Goal: Transaction & Acquisition: Purchase product/service

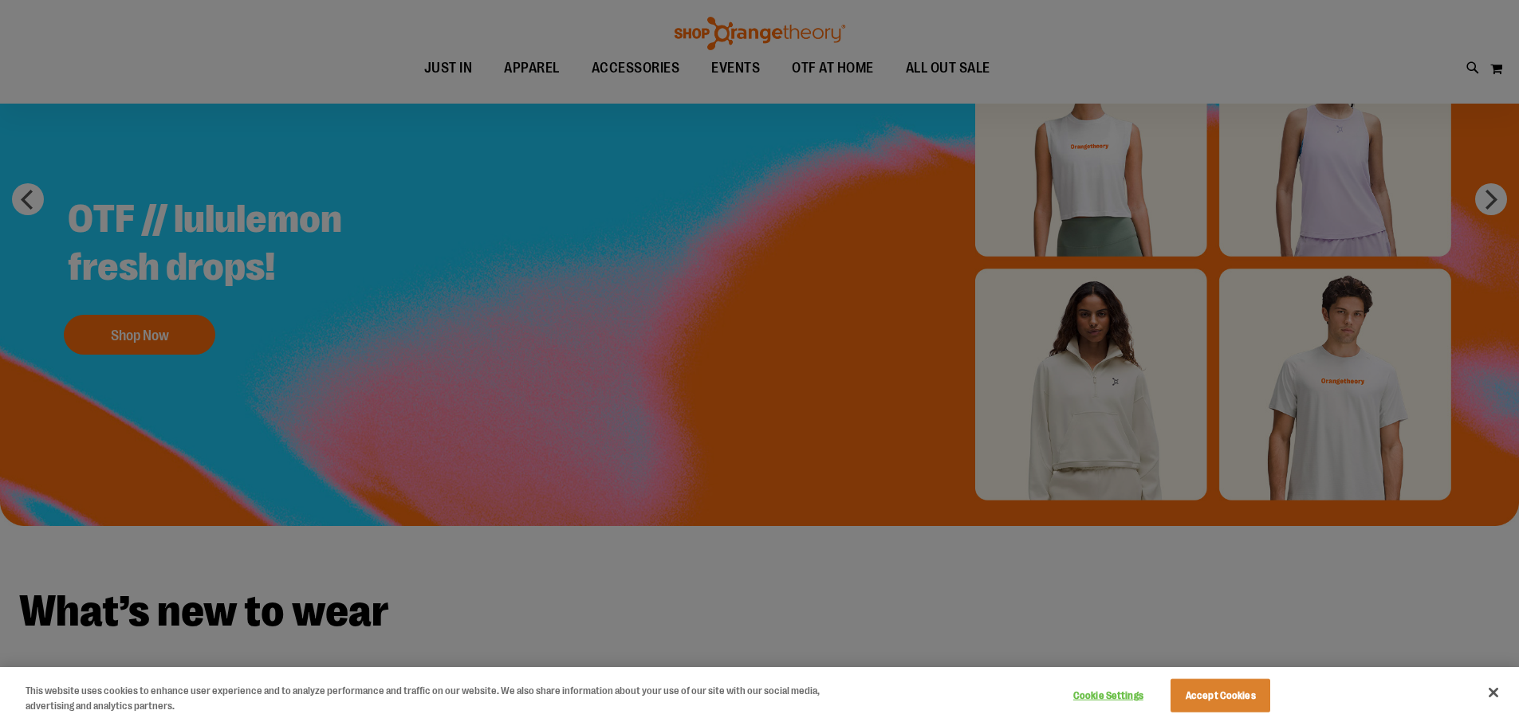
scroll to position [159, 0]
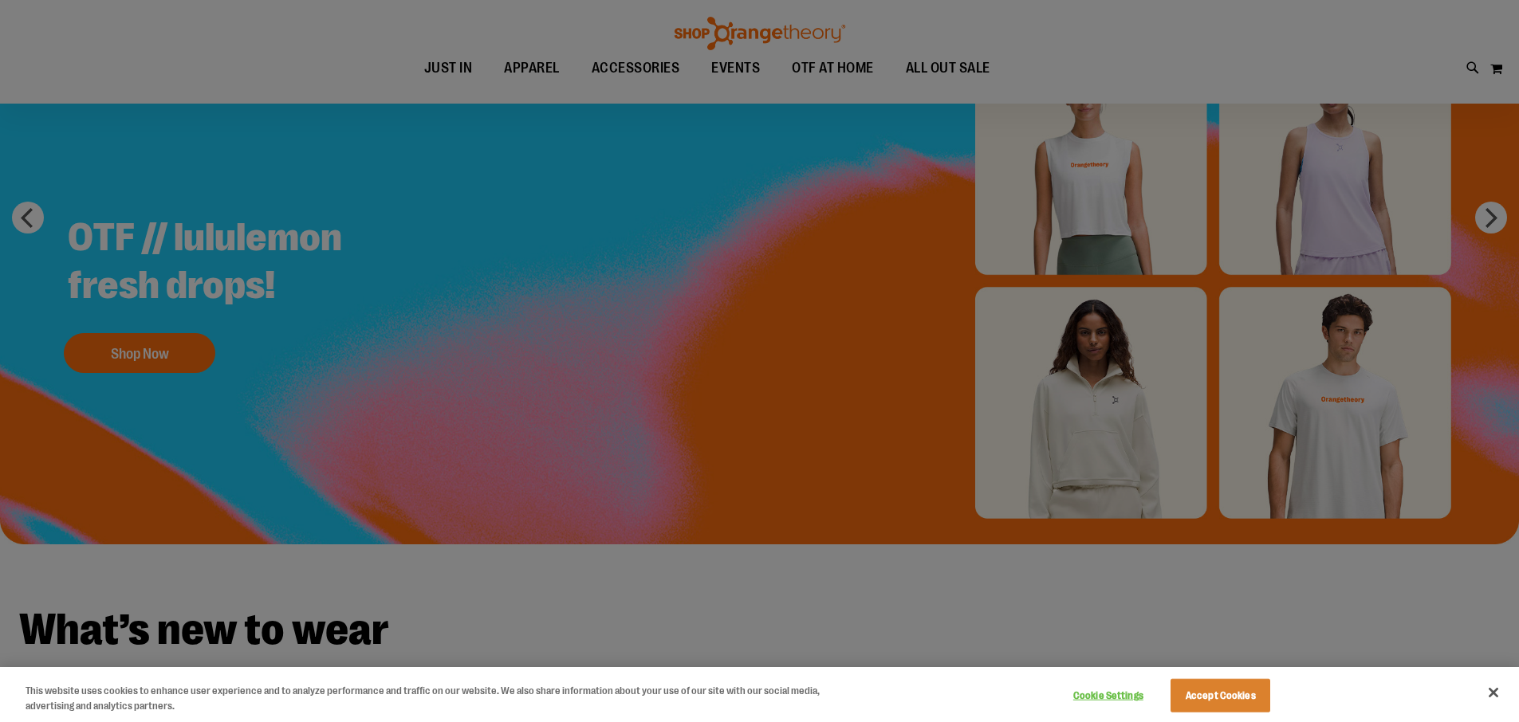
type input "**********"
click at [982, 68] on div at bounding box center [759, 361] width 1519 height 722
click at [1493, 693] on button "Close" at bounding box center [1493, 692] width 35 height 35
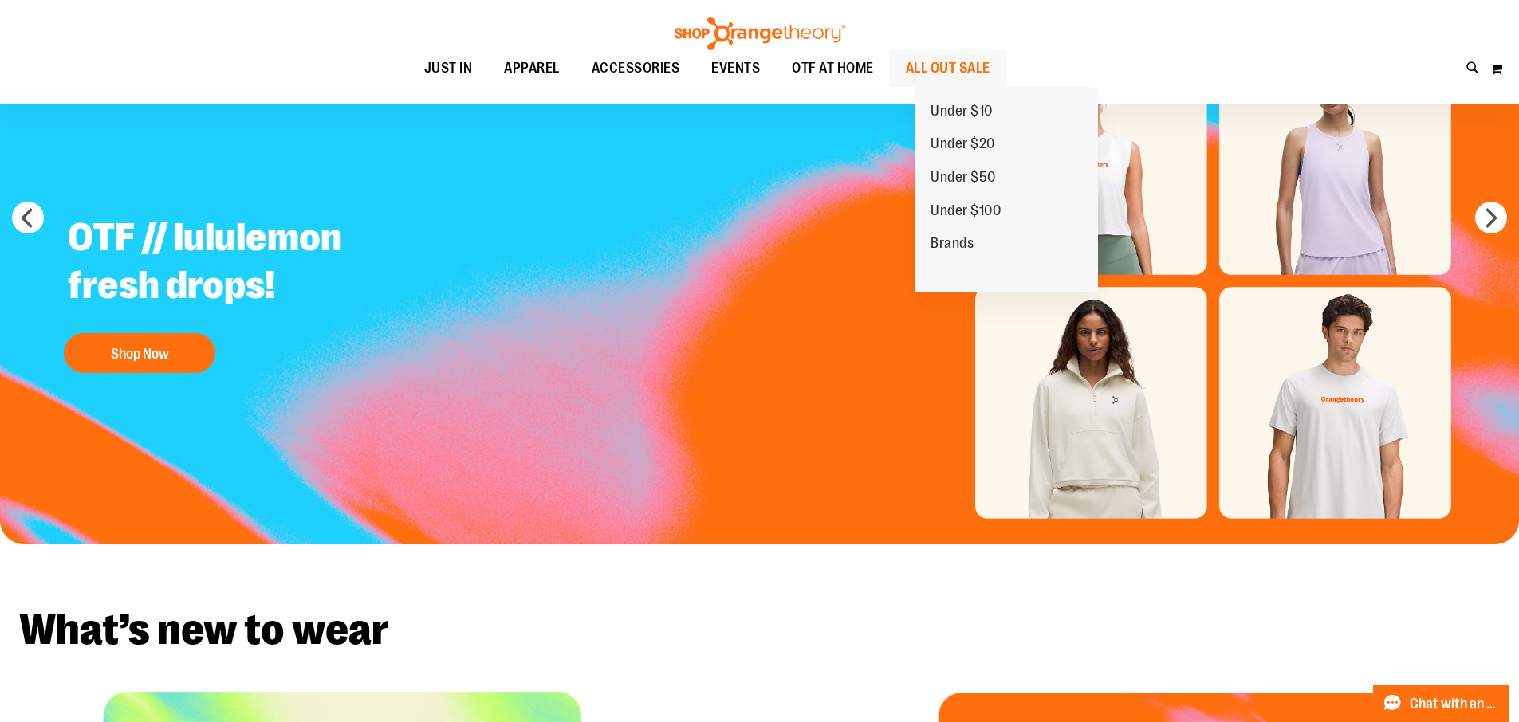
click at [973, 69] on span "ALL OUT SALE" at bounding box center [948, 68] width 85 height 36
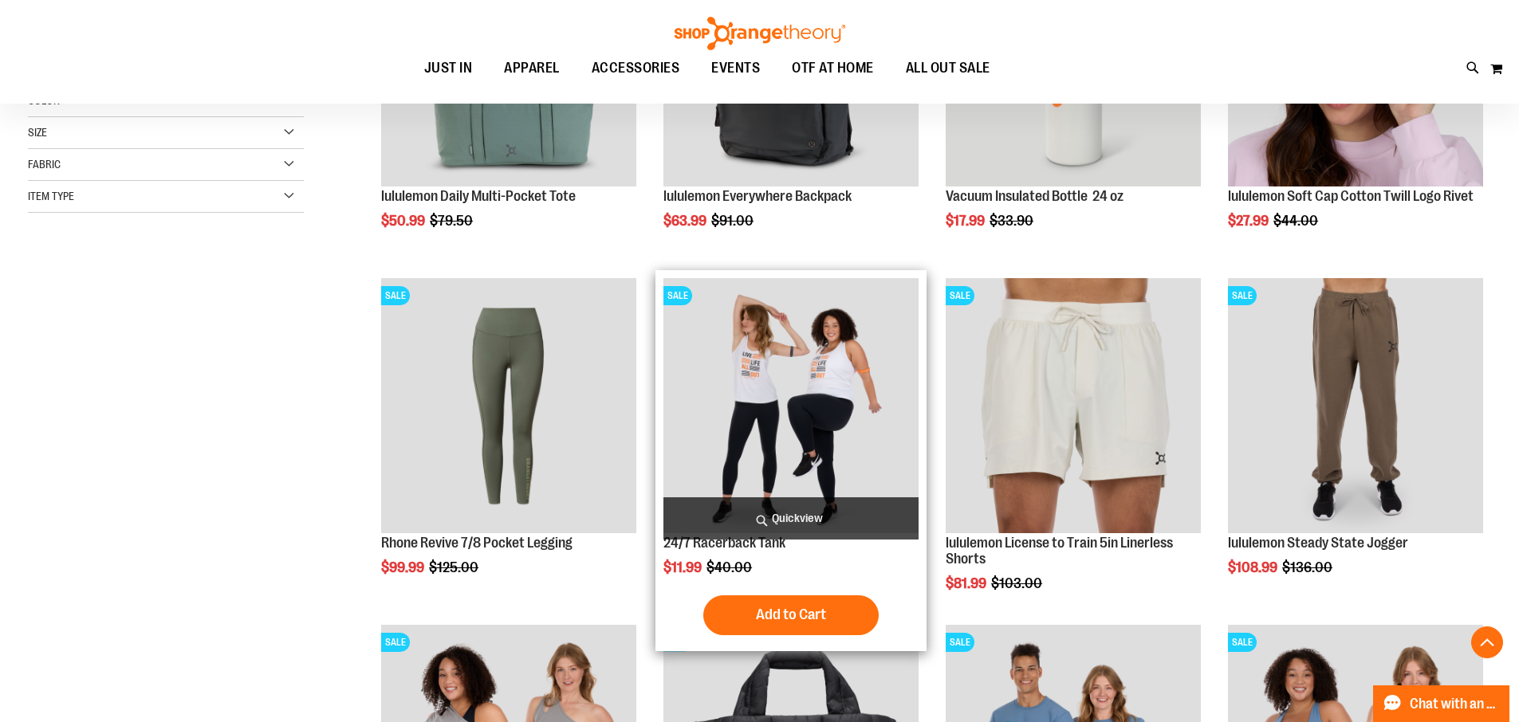
scroll to position [398, 0]
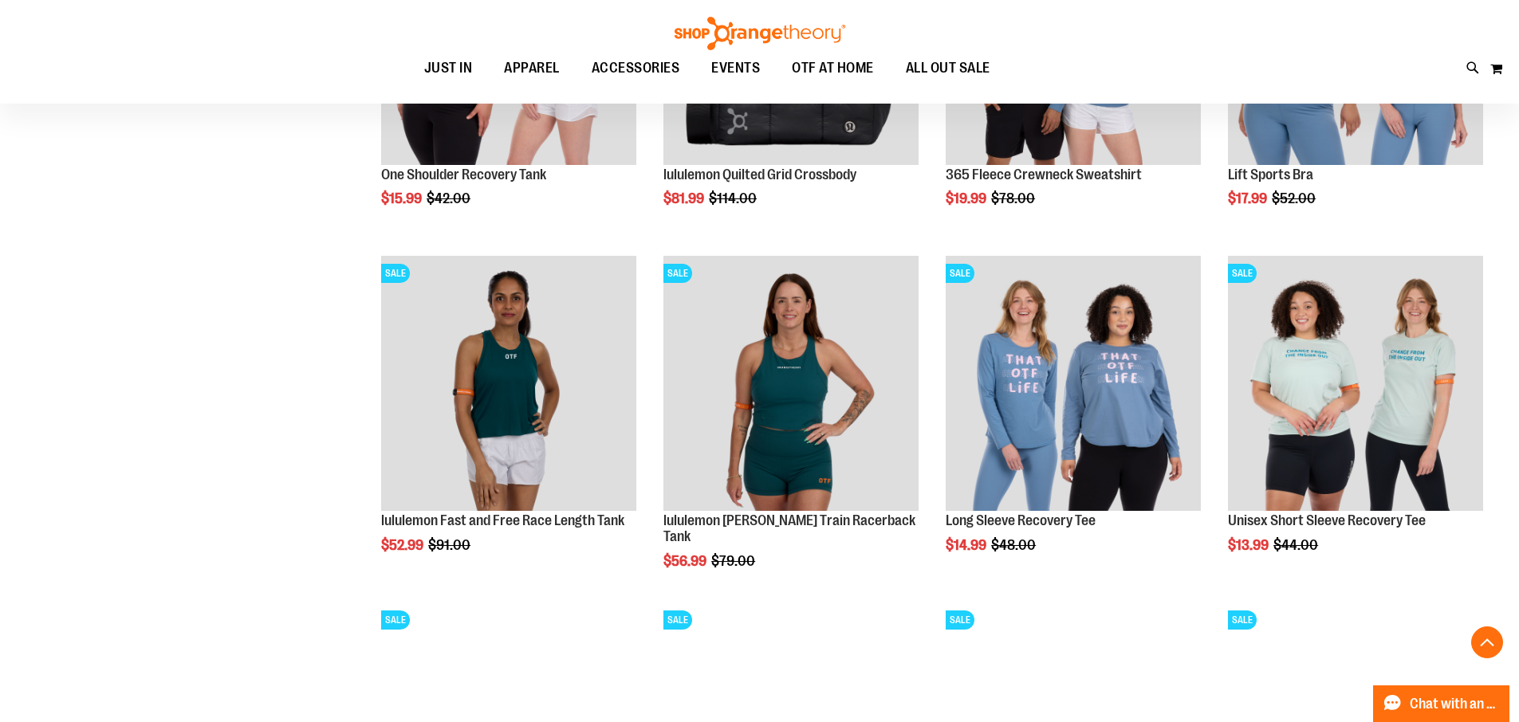
scroll to position [1036, 0]
